Goal: Task Accomplishment & Management: Manage account settings

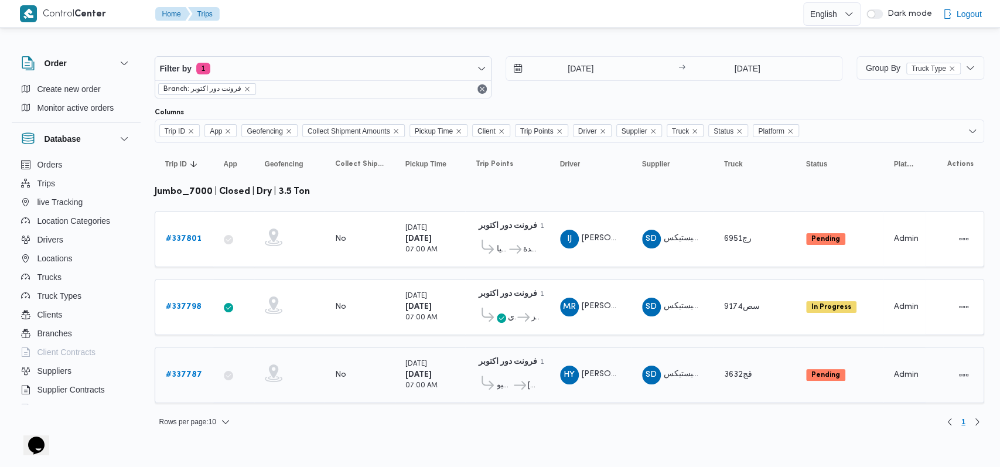
click at [523, 381] on icon at bounding box center [520, 385] width 12 height 9
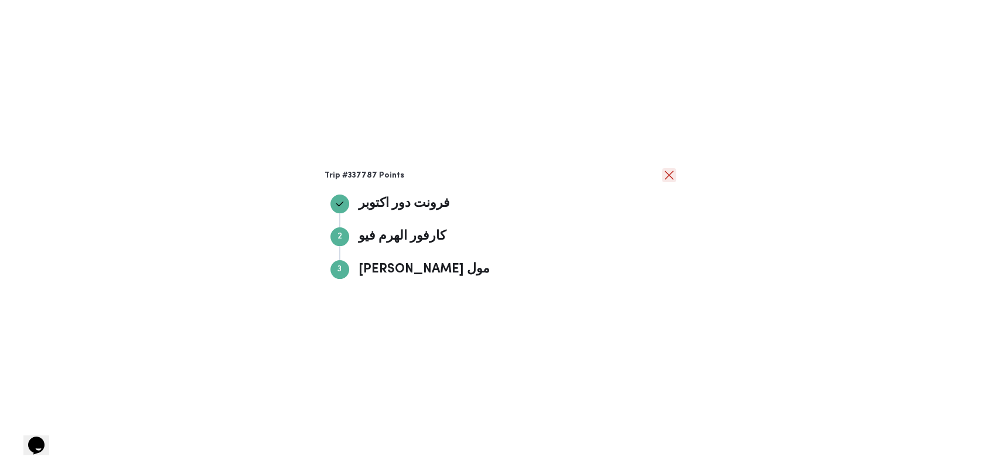
click at [665, 175] on button "close" at bounding box center [669, 175] width 14 height 14
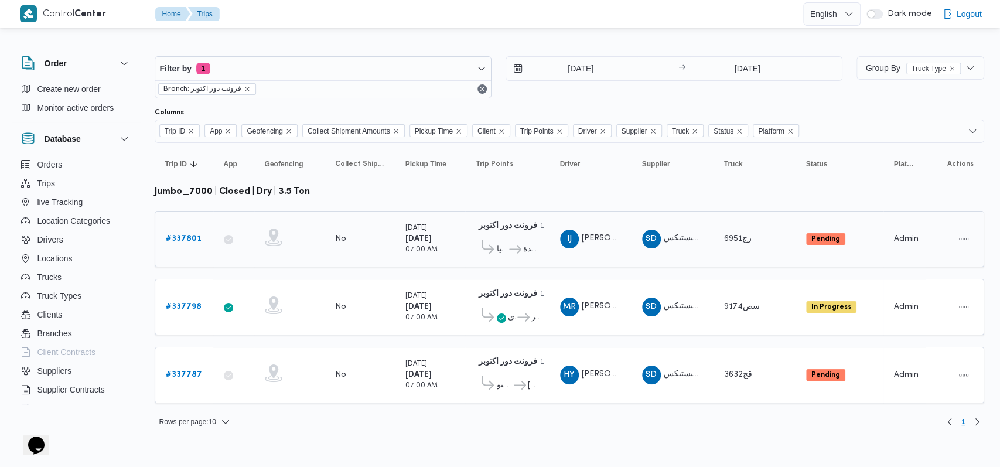
click at [504, 255] on span "كارفور زيزينيا كارفور السيدة [PERSON_NAME]" at bounding box center [507, 249] width 63 height 19
click at [506, 251] on span "كارفور زيزينيا" at bounding box center [502, 250] width 11 height 14
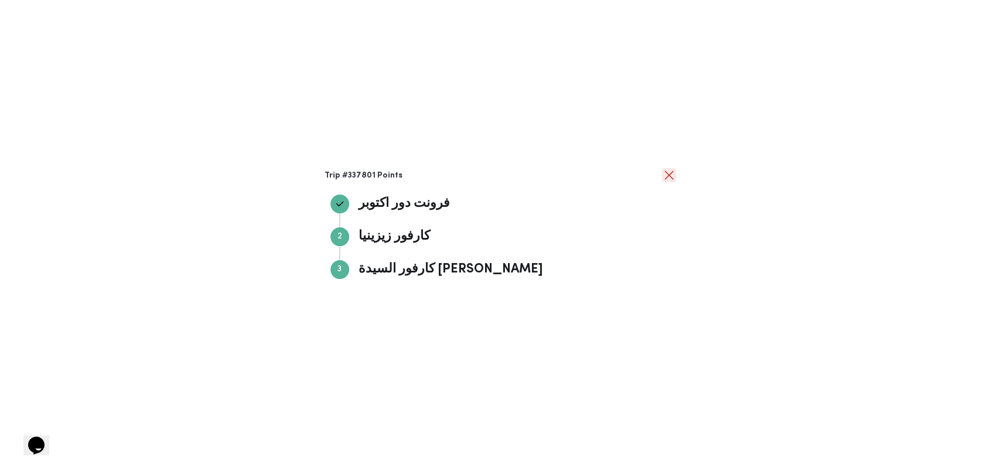
click at [667, 180] on button "close" at bounding box center [669, 175] width 14 height 14
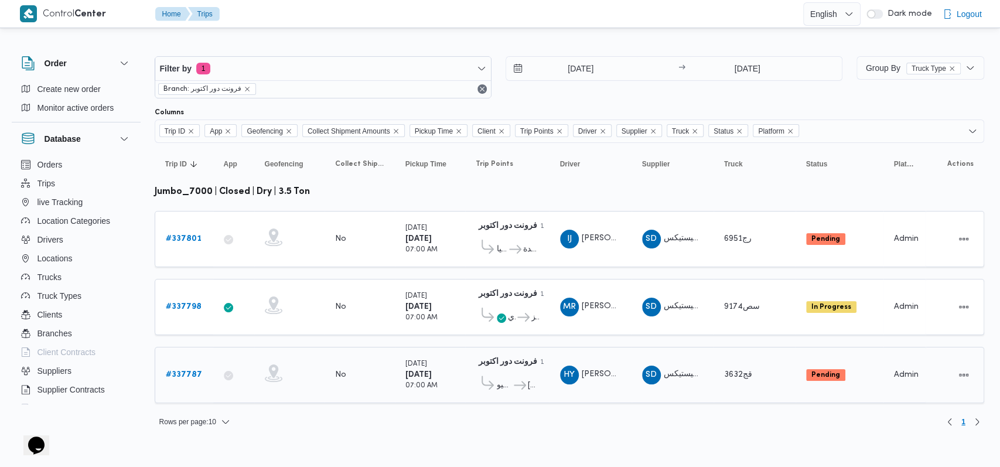
click at [190, 371] on b "# 337787" at bounding box center [184, 375] width 36 height 8
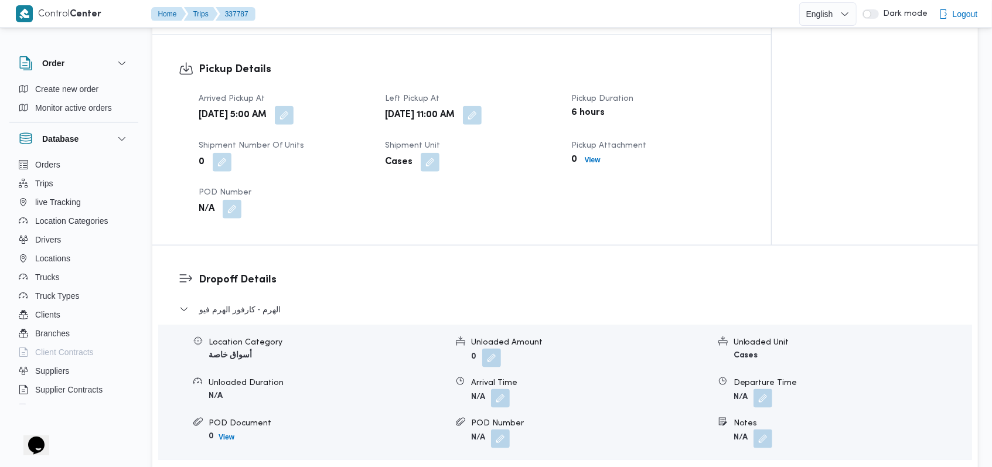
scroll to position [859, 0]
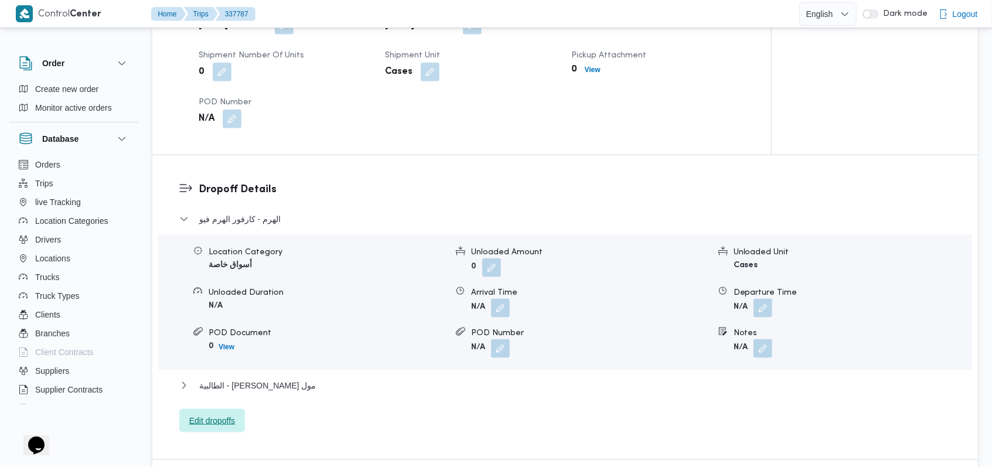
click at [234, 416] on span "Edit dropoffs" at bounding box center [212, 421] width 46 height 14
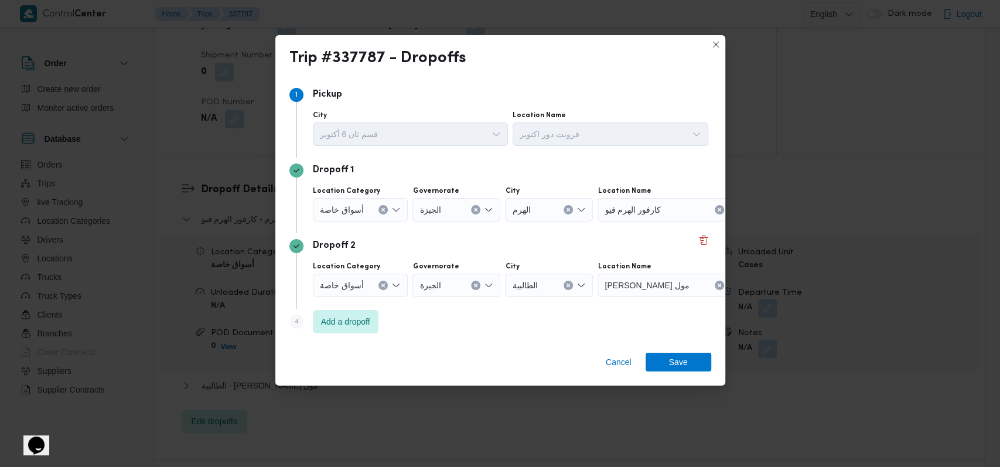
click at [472, 288] on button "Clear input" at bounding box center [475, 285] width 9 height 9
click at [567, 212] on button "Clear input" at bounding box center [568, 209] width 9 height 9
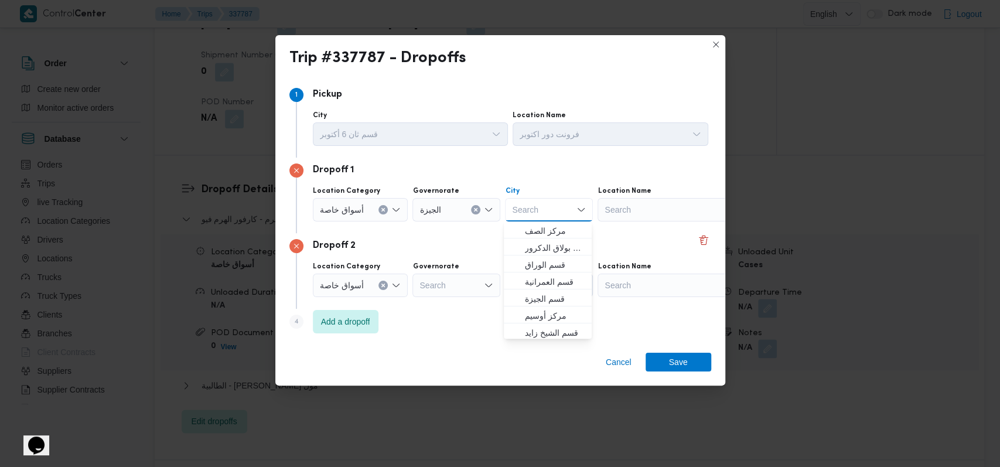
click at [643, 213] on div "Search" at bounding box center [671, 209] width 146 height 23
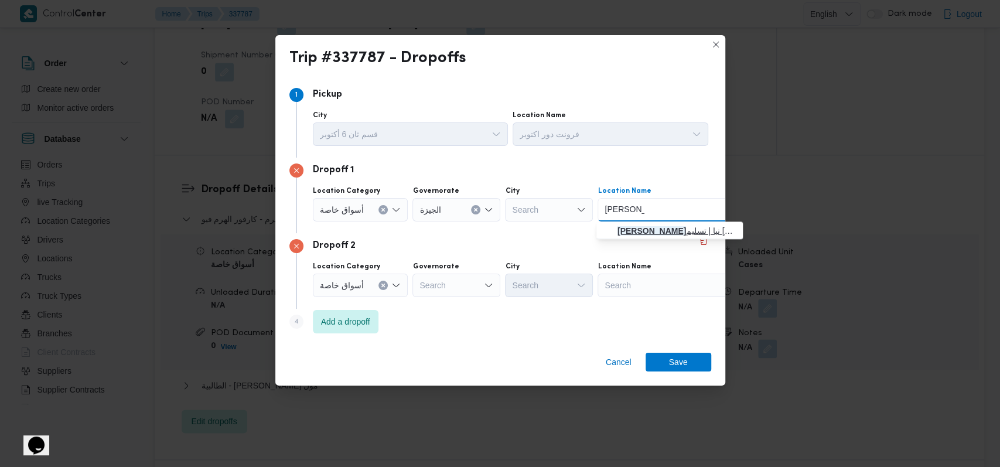
type input "[PERSON_NAME]"
click at [639, 232] on span "كارفور زيزي نيا | تسليم كارفور زيزينيا ( مزار مول ) | أولى الهرم" at bounding box center [676, 231] width 118 height 14
click at [630, 284] on div "Search" at bounding box center [671, 285] width 146 height 23
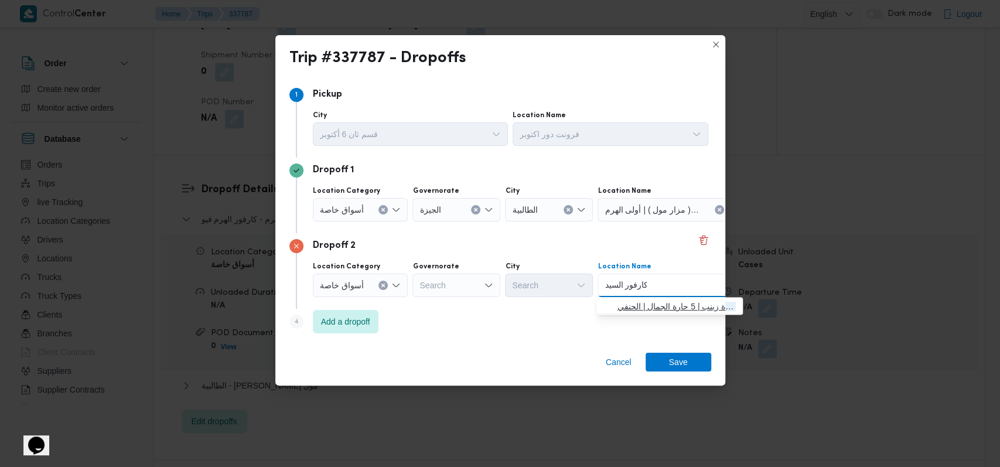
type input "كارفور السيد"
click at [651, 308] on span "كارفور السيد ة زينب | 5 حارة الجمال | الحنفي" at bounding box center [676, 306] width 118 height 14
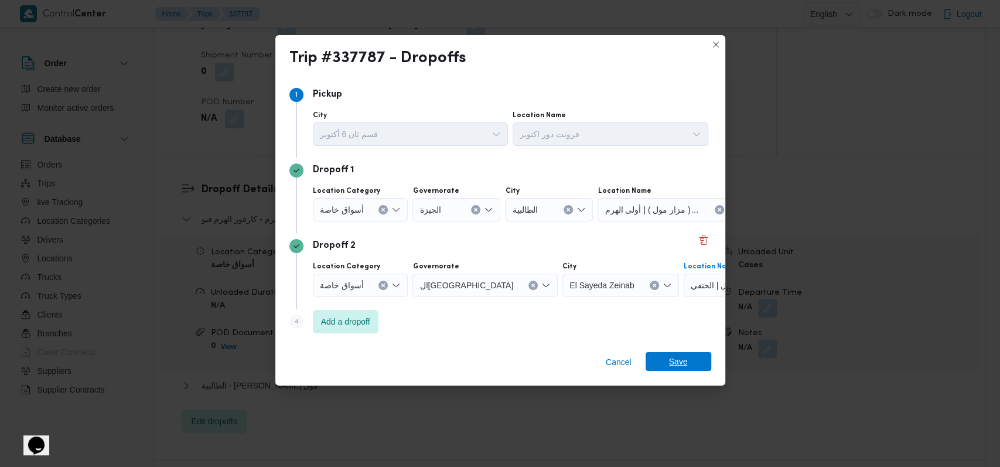
click at [684, 360] on span "Save" at bounding box center [678, 361] width 19 height 19
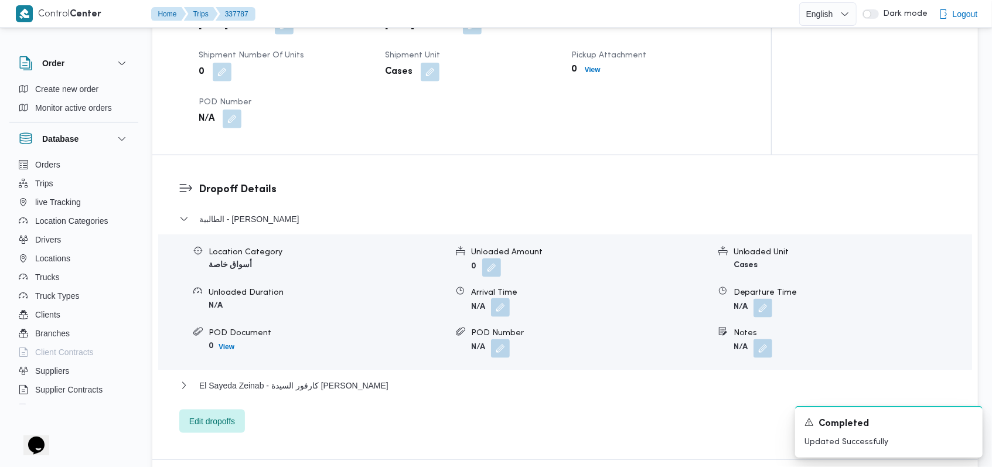
click at [503, 303] on button "button" at bounding box center [500, 307] width 19 height 19
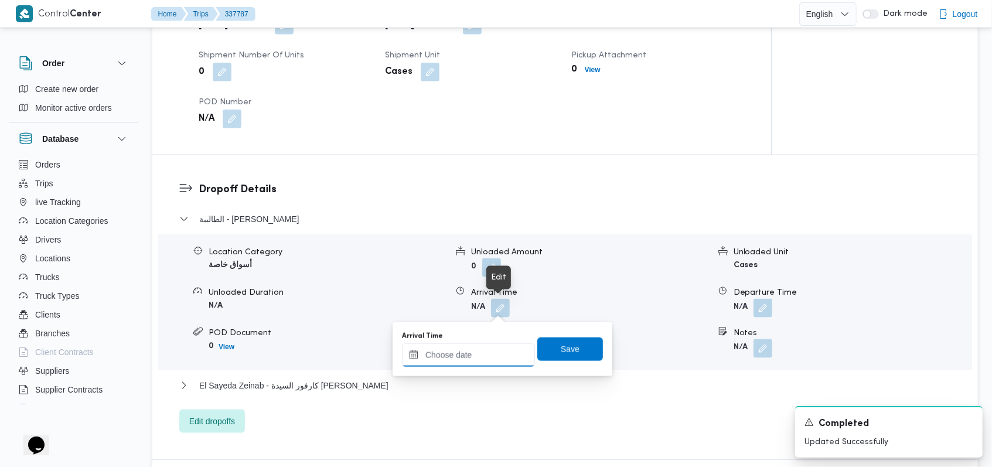
click at [478, 350] on input "Arrival Time" at bounding box center [468, 354] width 133 height 23
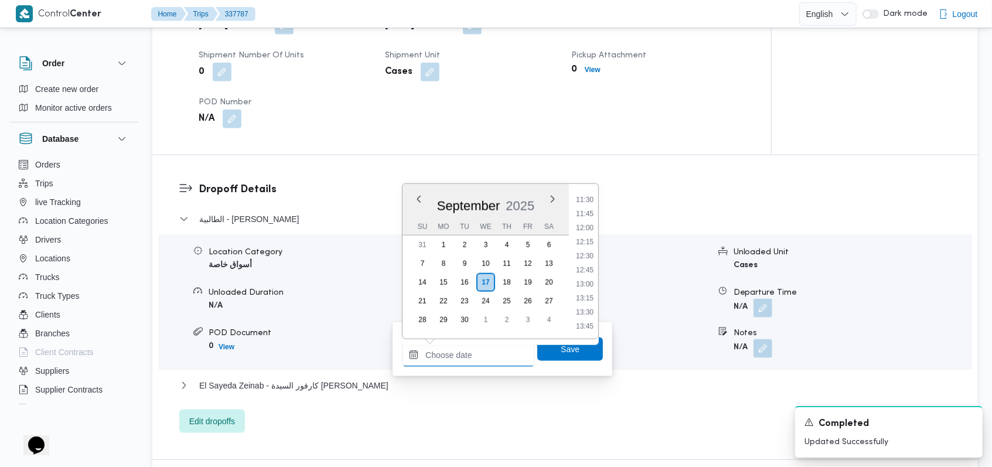
scroll to position [623, 0]
click at [588, 253] on li "12:00" at bounding box center [584, 251] width 27 height 12
type input "[DATE] 12:00"
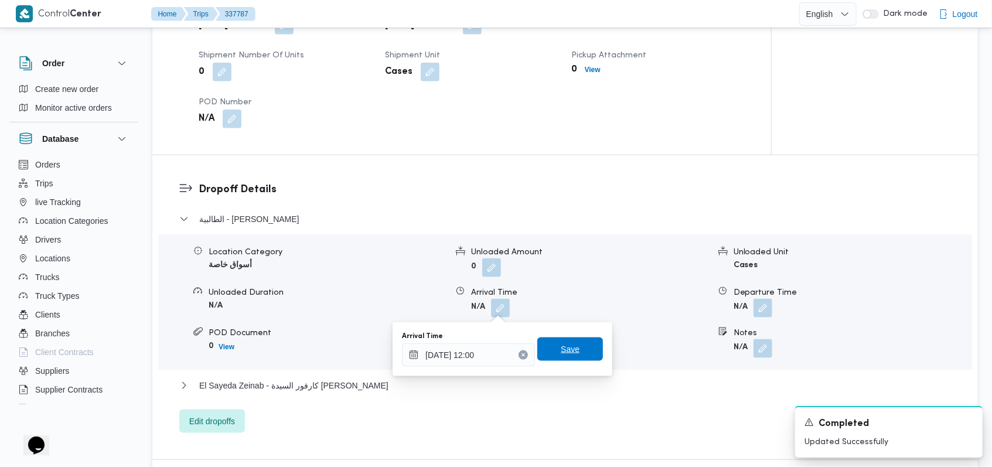
click at [569, 344] on span "Save" at bounding box center [570, 348] width 66 height 23
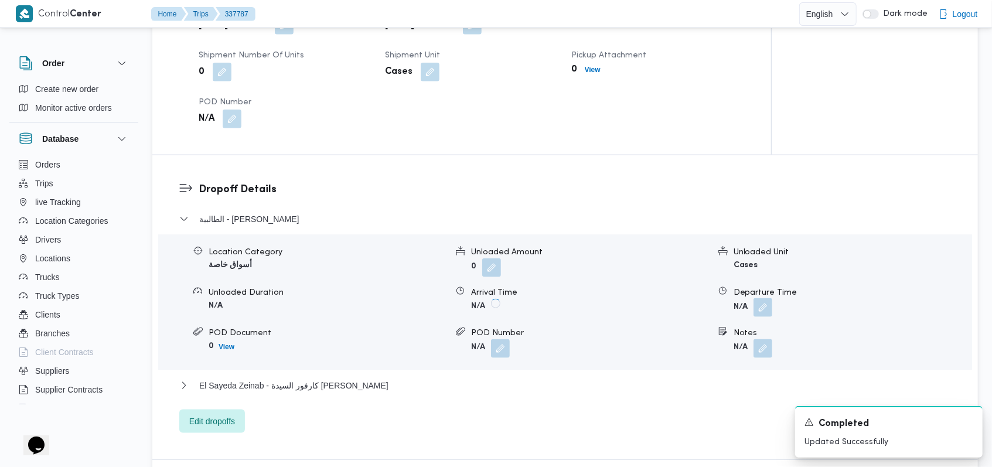
click at [766, 308] on button "button" at bounding box center [762, 307] width 19 height 19
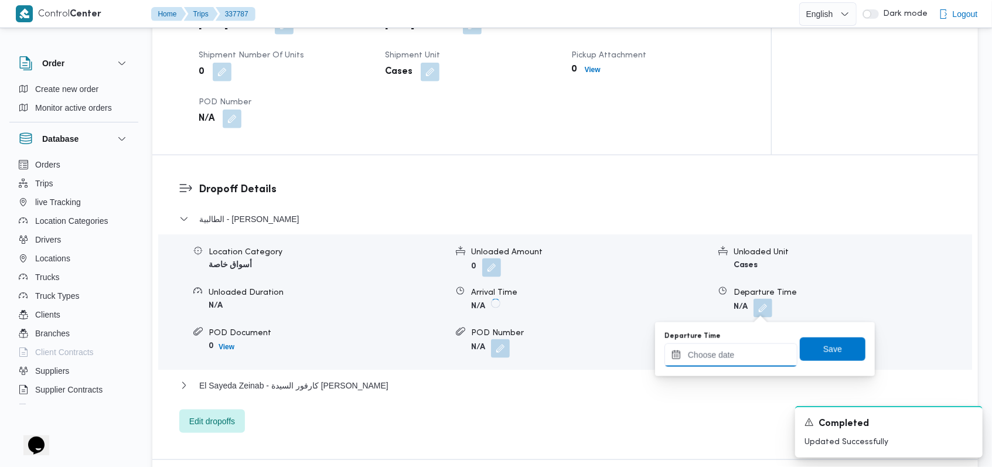
click at [726, 354] on input "Departure Time" at bounding box center [730, 354] width 133 height 23
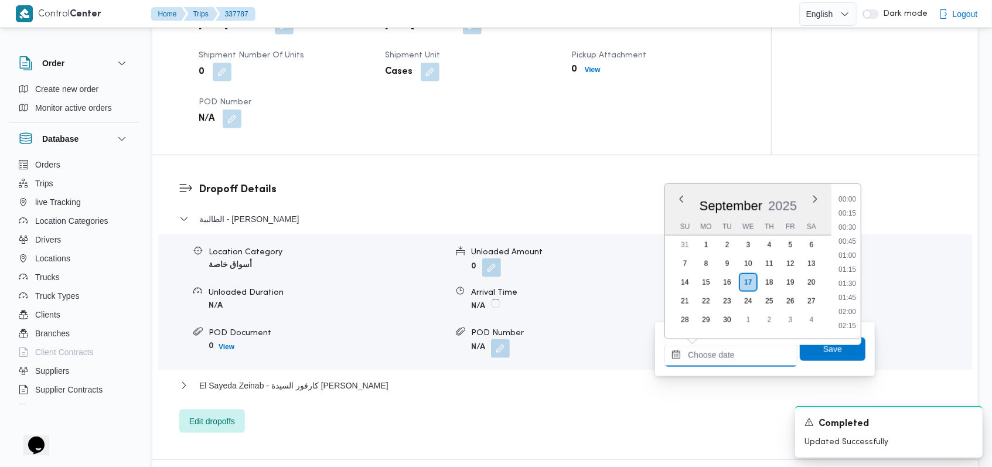
scroll to position [857, 0]
click at [850, 217] on li "15:30" at bounding box center [847, 214] width 27 height 12
type input "[DATE] 15:30"
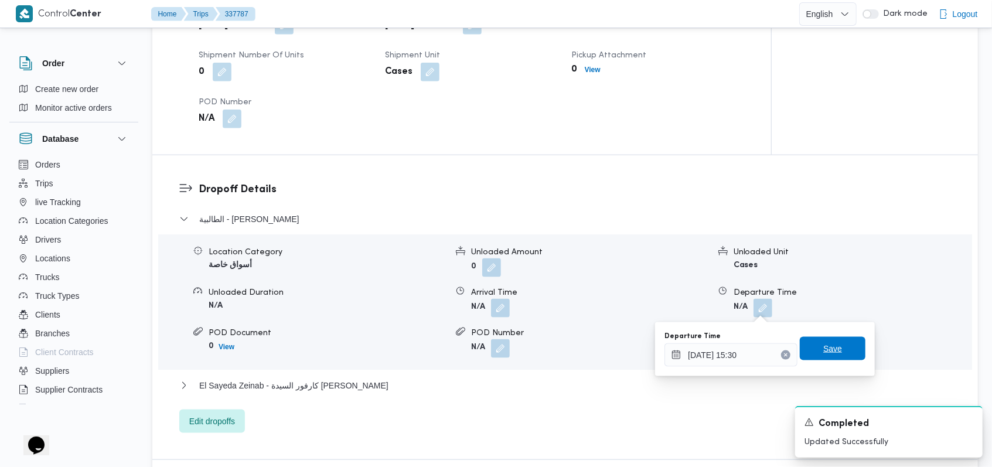
click at [837, 343] on span "Save" at bounding box center [833, 348] width 66 height 23
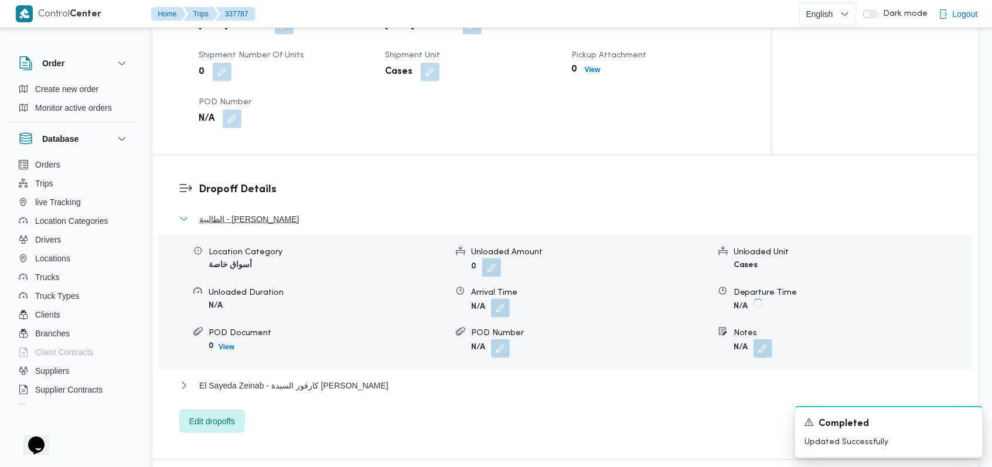
click at [251, 219] on span "الطالبية - [PERSON_NAME]" at bounding box center [249, 219] width 100 height 14
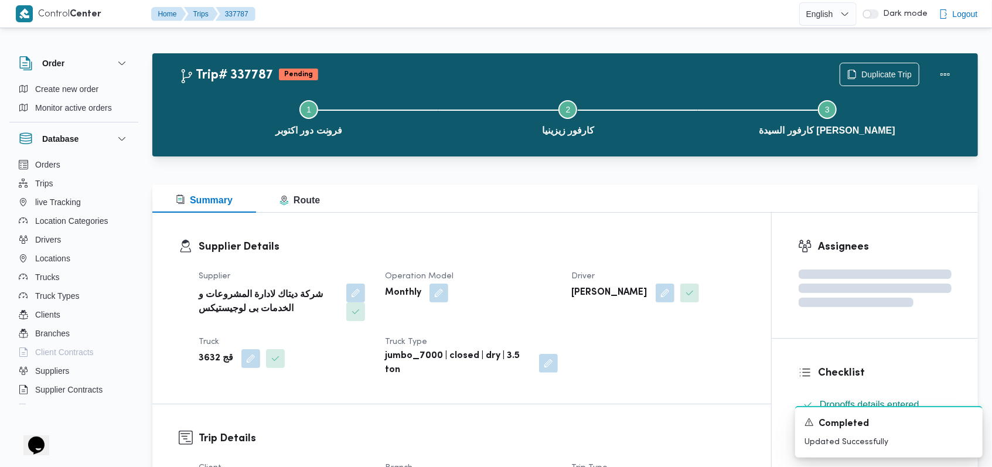
scroll to position [0, 0]
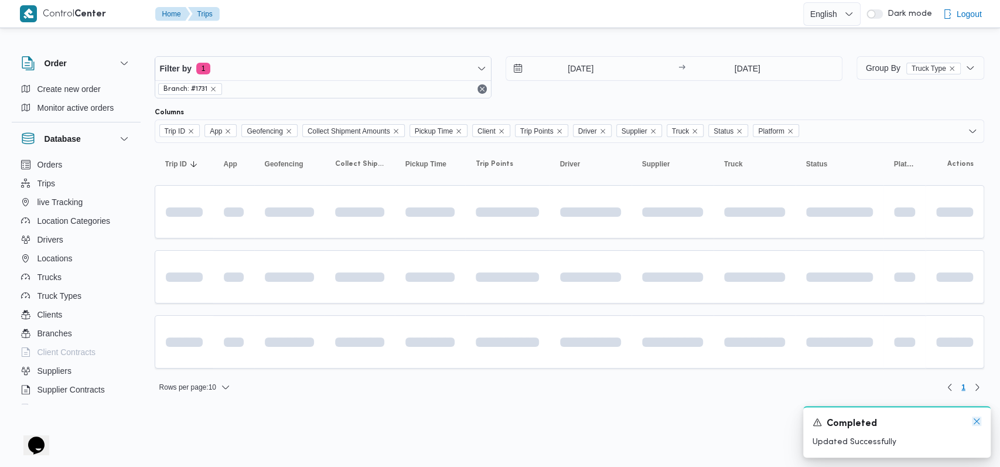
click at [976, 422] on icon "Dismiss toast" at bounding box center [977, 421] width 6 height 6
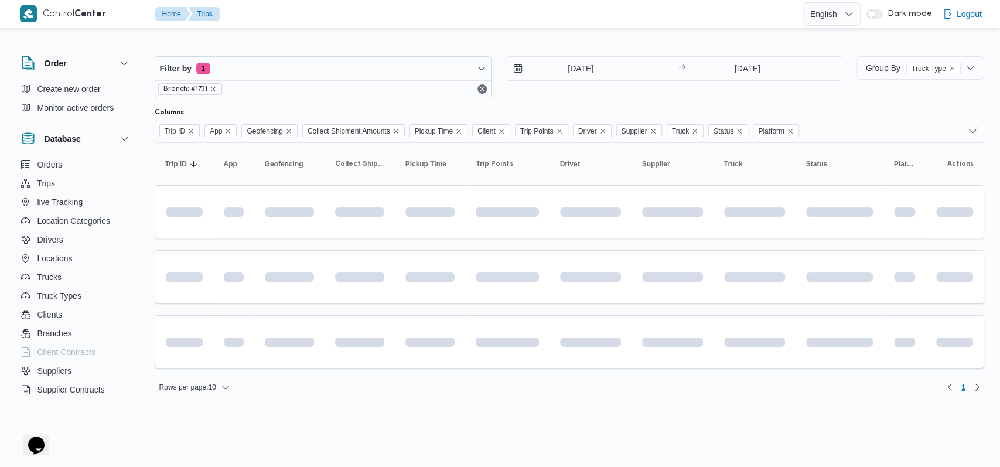
click at [749, 86] on div "[DATE] → [DATE]" at bounding box center [674, 77] width 337 height 42
click at [743, 68] on input "[DATE]" at bounding box center [747, 68] width 117 height 23
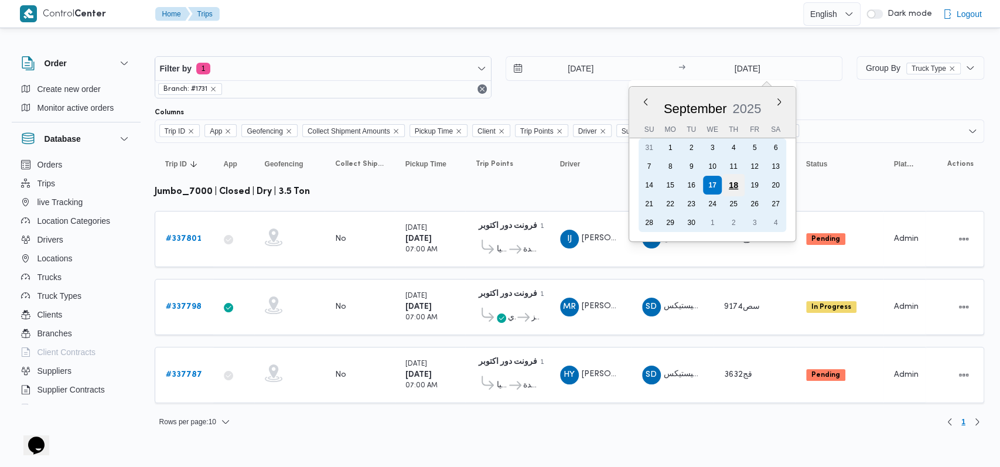
click at [731, 183] on div "18" at bounding box center [733, 185] width 22 height 22
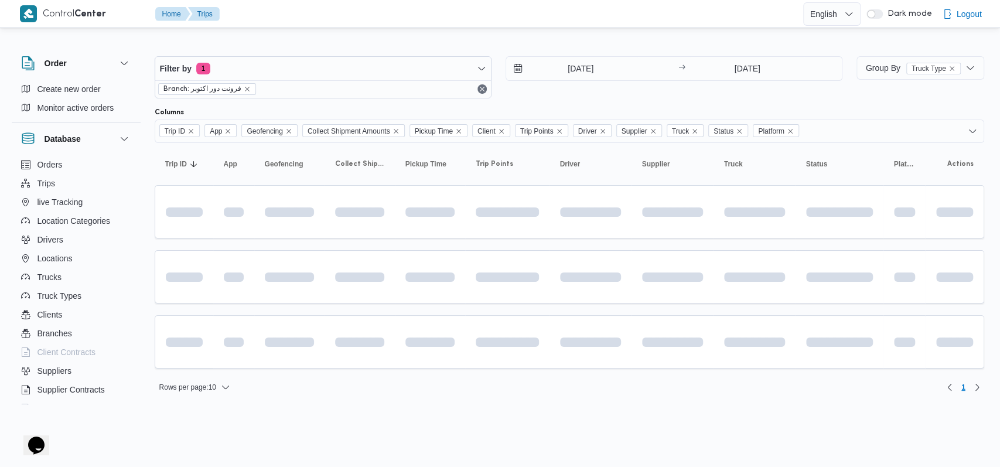
click at [582, 96] on div "[DATE] → [DATE]" at bounding box center [674, 77] width 337 height 42
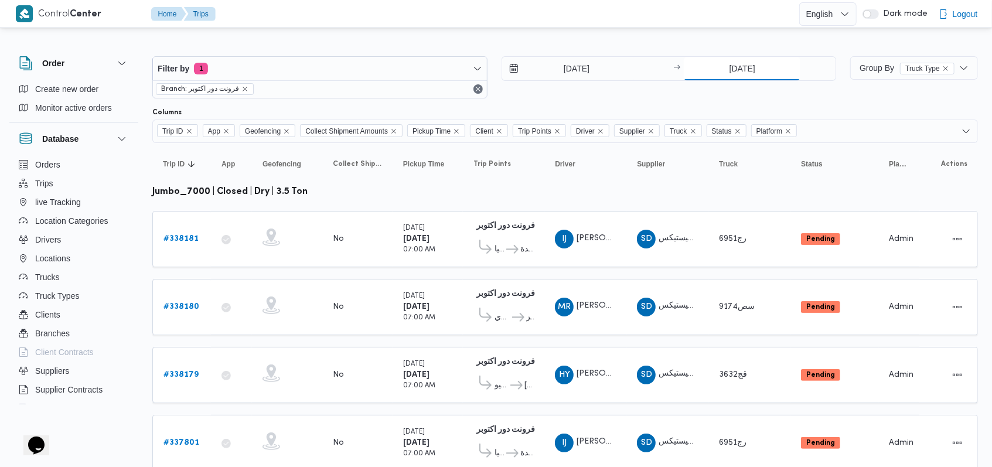
click at [736, 70] on input "[DATE]" at bounding box center [742, 68] width 117 height 23
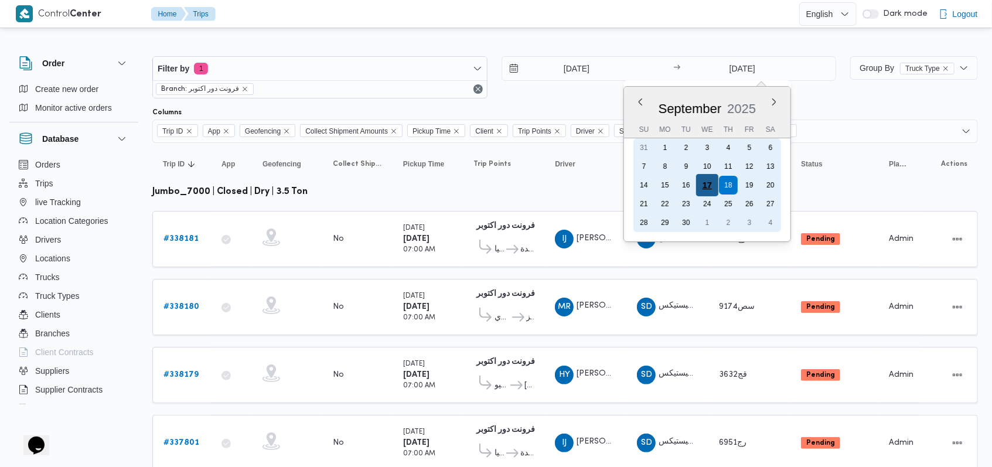
click at [710, 179] on div "17" at bounding box center [707, 185] width 22 height 22
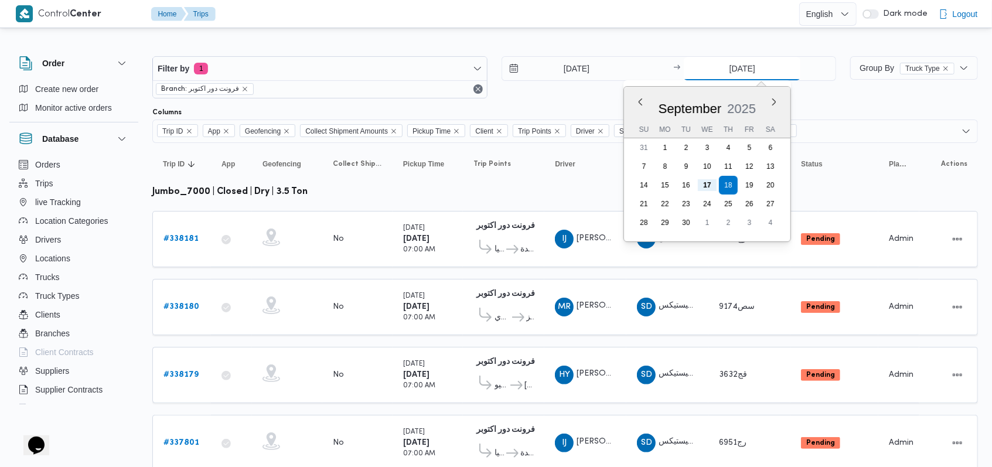
type input "[DATE]"
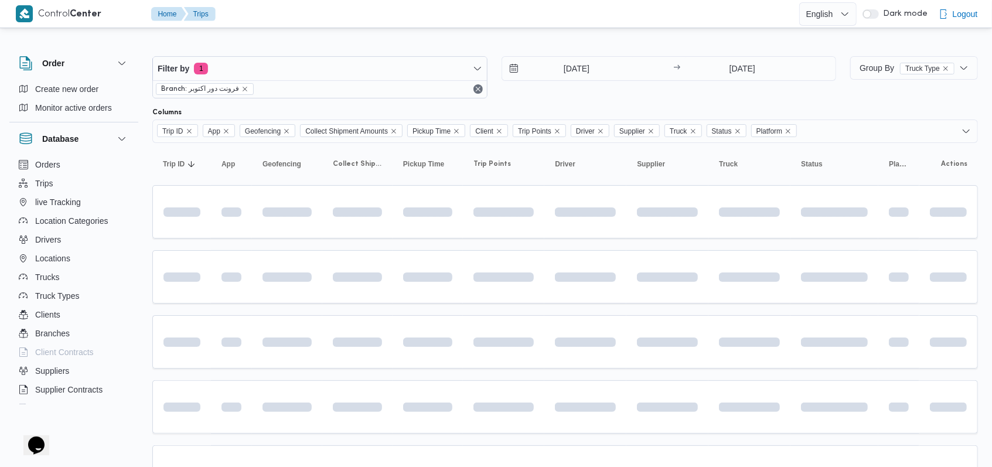
click at [567, 100] on div "Filter by 1 Branch: فرونت دور اكتوبر [DATE] → [DATE]" at bounding box center [494, 77] width 698 height 56
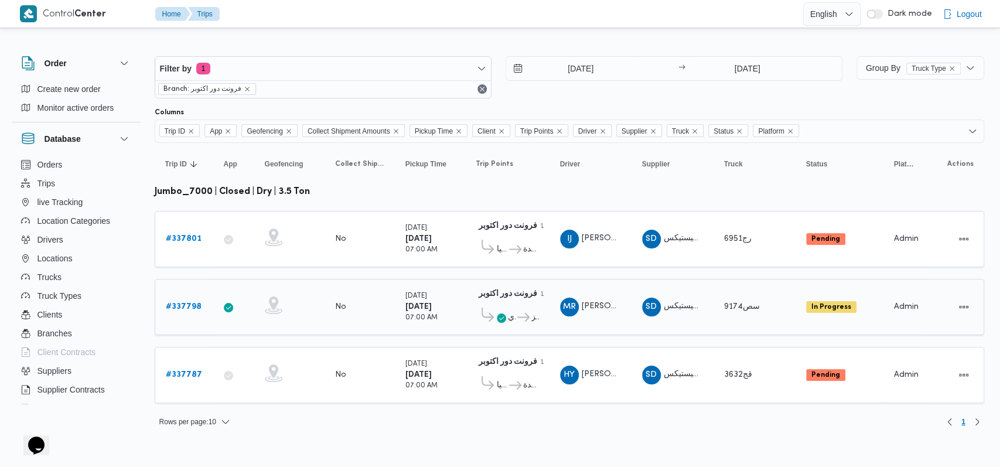
click at [525, 313] on icon at bounding box center [523, 317] width 12 height 9
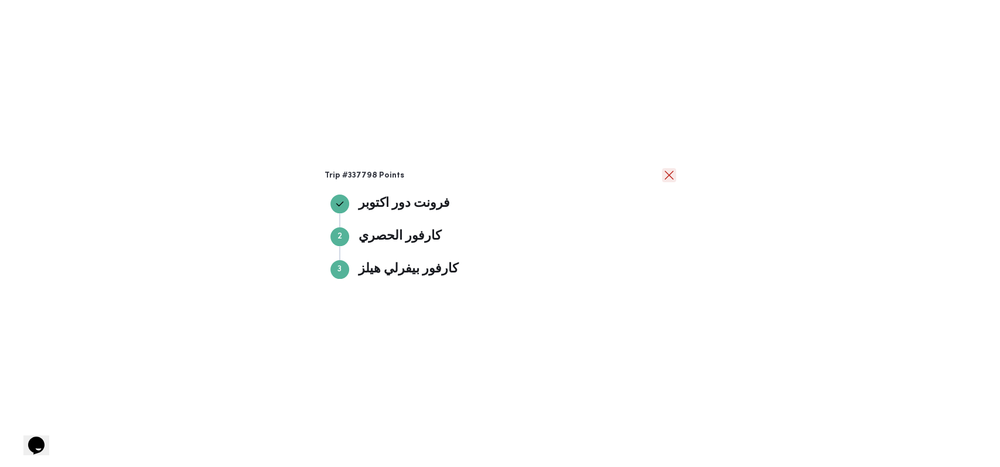
click at [663, 173] on button "close" at bounding box center [669, 175] width 14 height 14
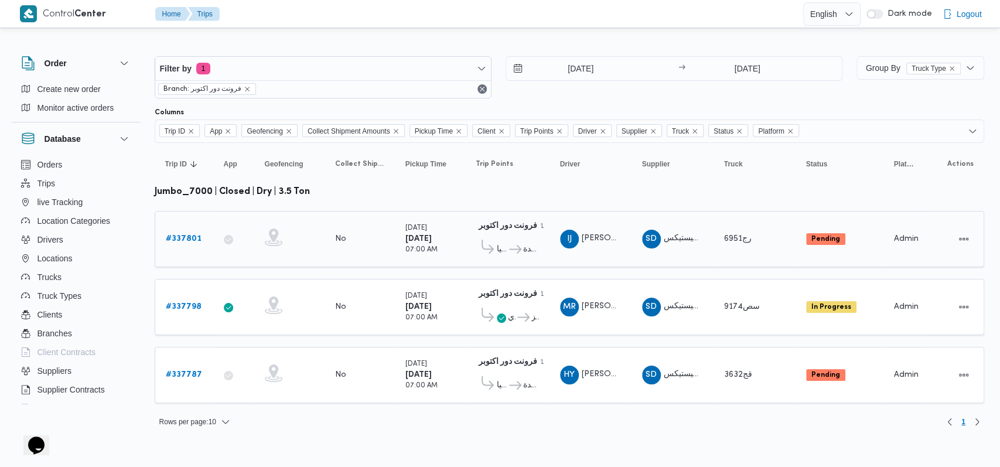
click at [193, 235] on b "# 337801" at bounding box center [184, 239] width 36 height 8
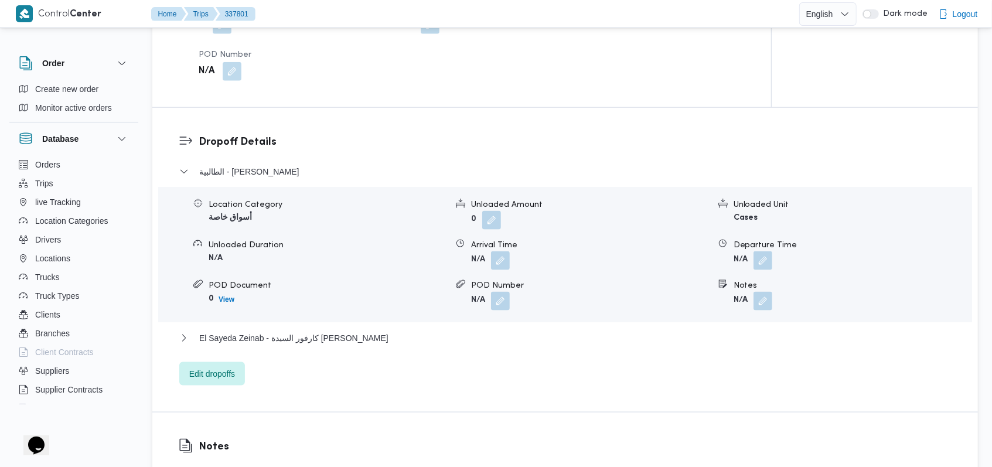
scroll to position [1015, 0]
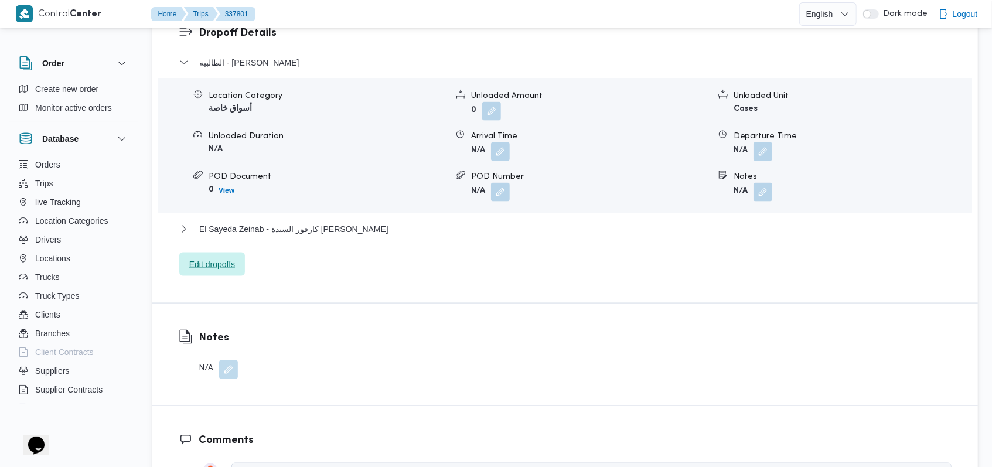
click at [232, 262] on span "Edit dropoffs" at bounding box center [212, 264] width 46 height 14
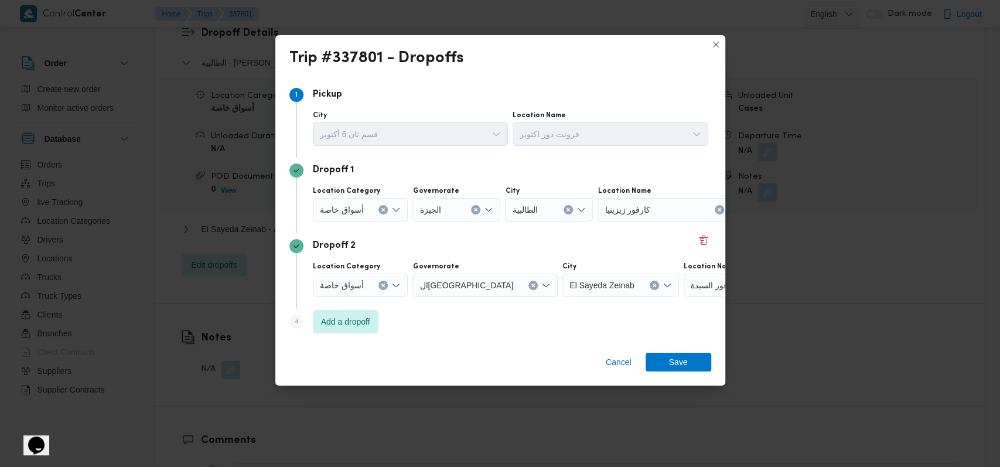
click at [516, 288] on div at bounding box center [519, 285] width 6 height 19
click at [532, 285] on icon "Clear input" at bounding box center [533, 285] width 3 height 3
click at [571, 210] on button "Clear input" at bounding box center [568, 209] width 9 height 9
click at [646, 209] on div "كارفور زيزينيا" at bounding box center [671, 209] width 146 height 23
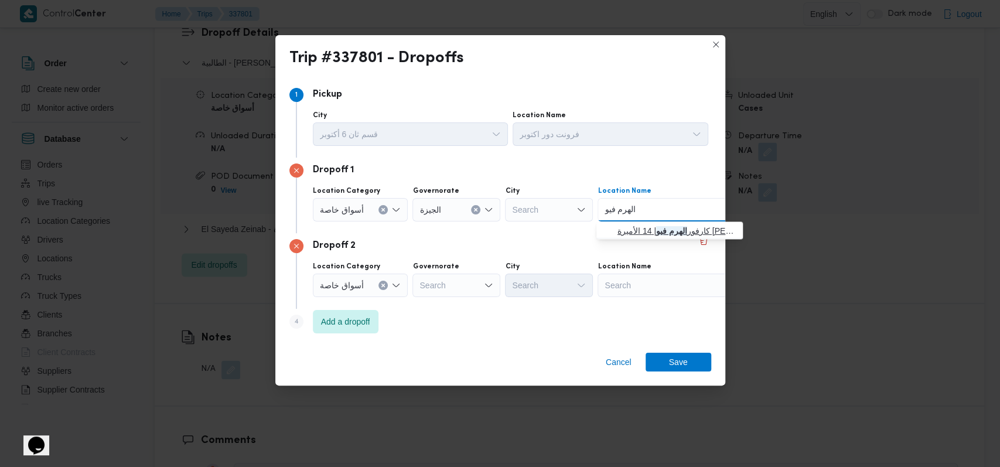
type input "الهرم فيو"
click at [651, 231] on span "كارفور الهرم فيو | 14 الأميرة [PERSON_NAME] | نزلة السمان" at bounding box center [676, 231] width 118 height 14
click at [647, 286] on div "Search" at bounding box center [671, 285] width 146 height 23
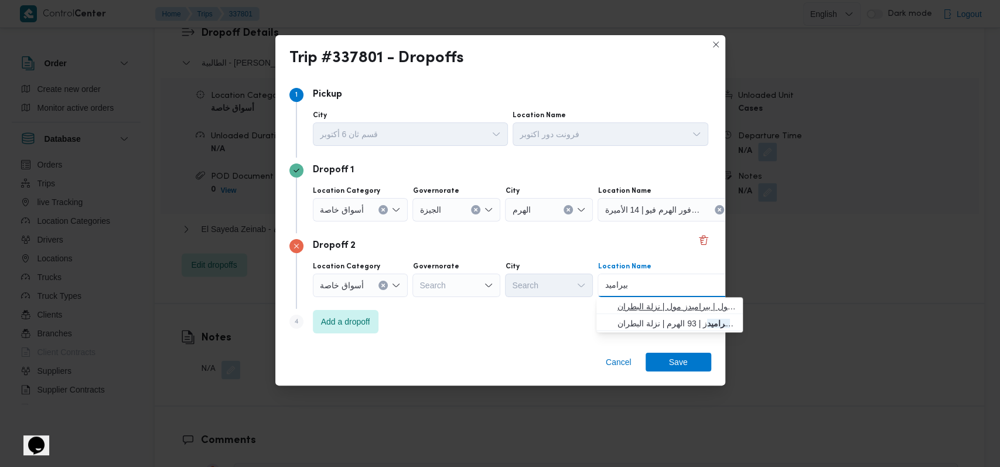
type input "بيراميد"
click at [688, 305] on span "كارفور بيراميد ز مول | بيراميدز مول | نزلة البطران" at bounding box center [676, 306] width 118 height 14
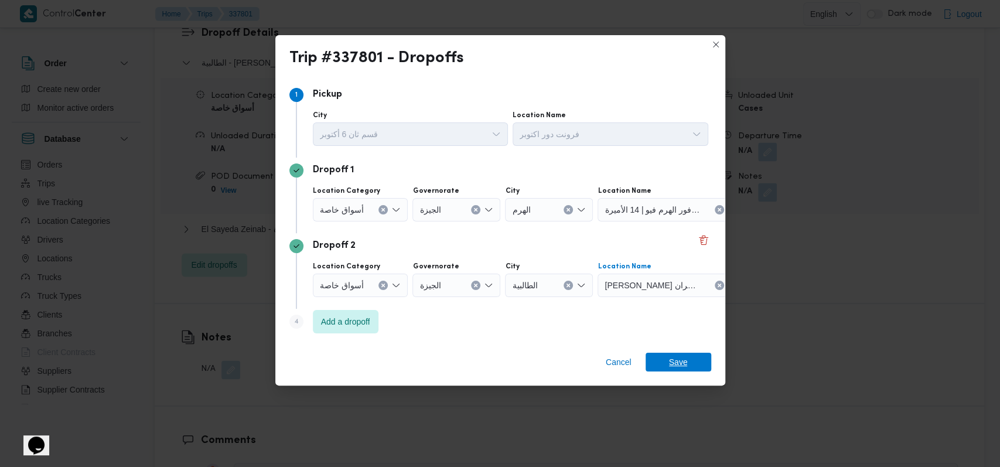
click at [678, 357] on span "Save" at bounding box center [678, 362] width 19 height 19
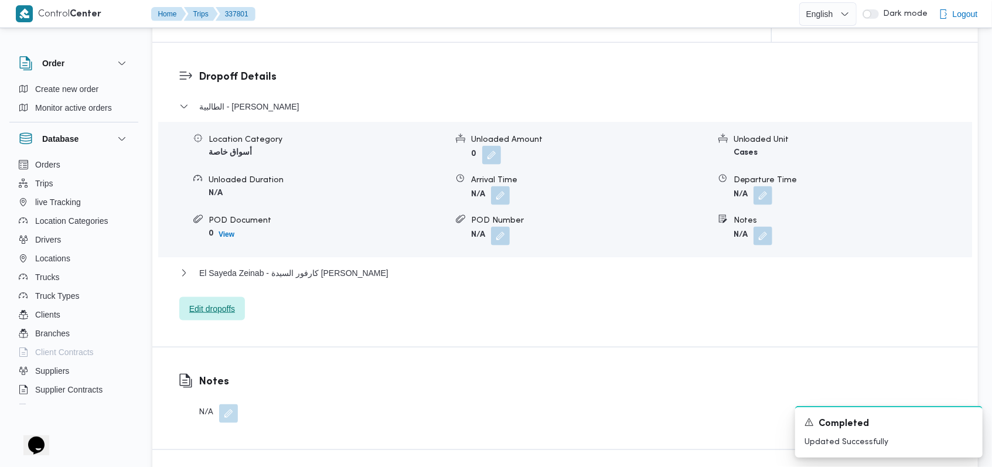
scroll to position [937, 0]
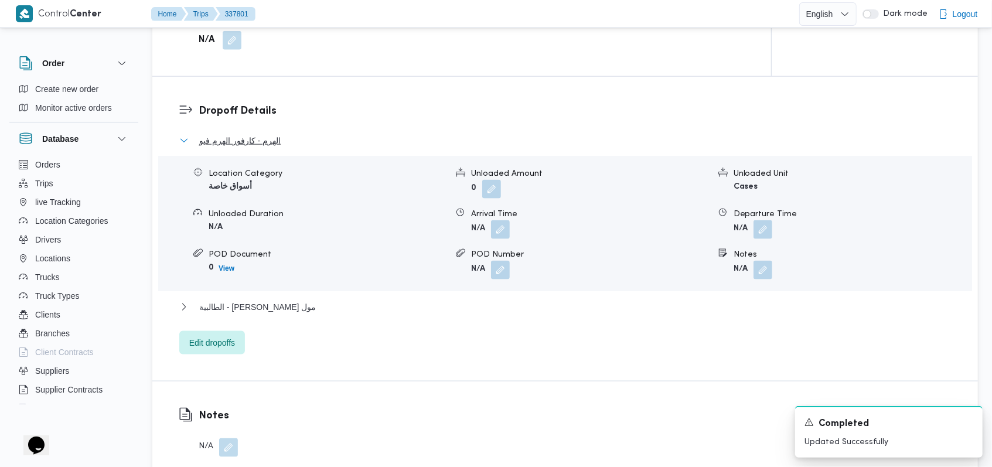
click at [256, 145] on span "الهرم - كارفور الهرم فيو" at bounding box center [239, 141] width 81 height 14
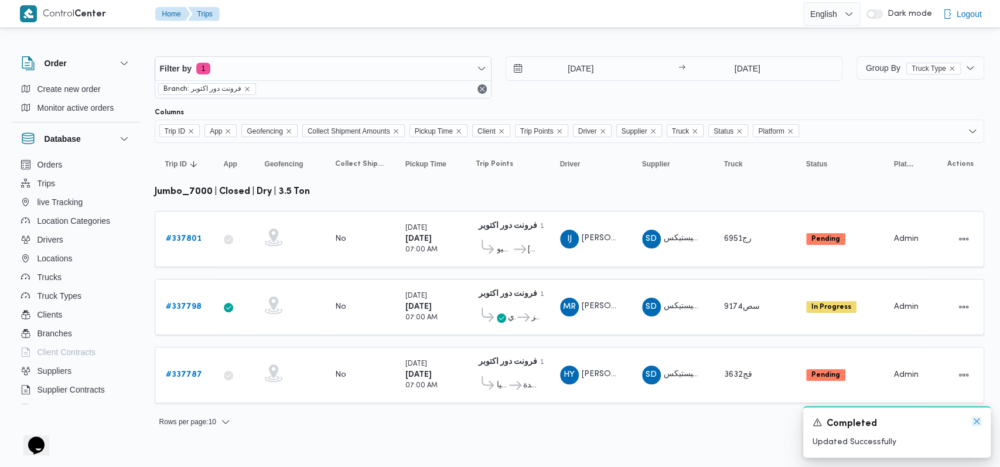
click at [973, 425] on icon "Dismiss toast" at bounding box center [976, 421] width 9 height 9
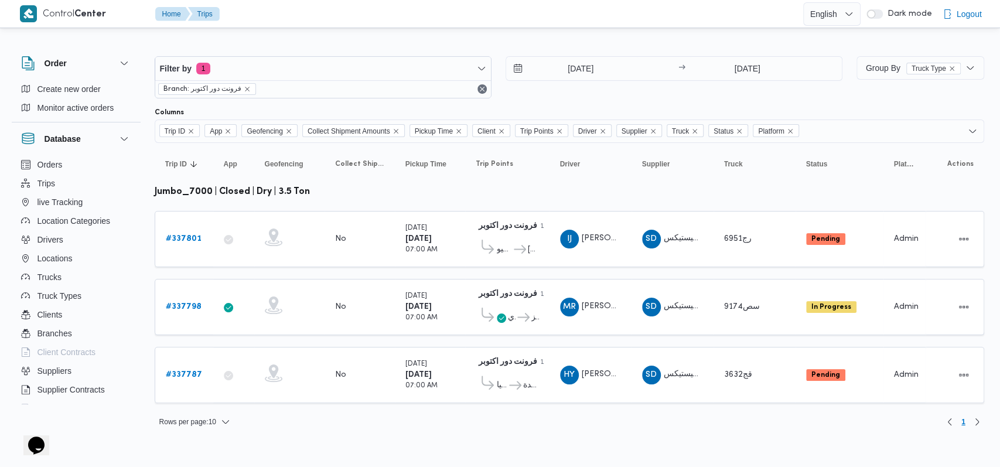
click at [747, 435] on div "Filter by 1 Branch: فرونت دور اكتوبر [DATE] → [DATE] Group By Truck Type Column…" at bounding box center [493, 236] width 996 height 413
